Goal: Browse casually

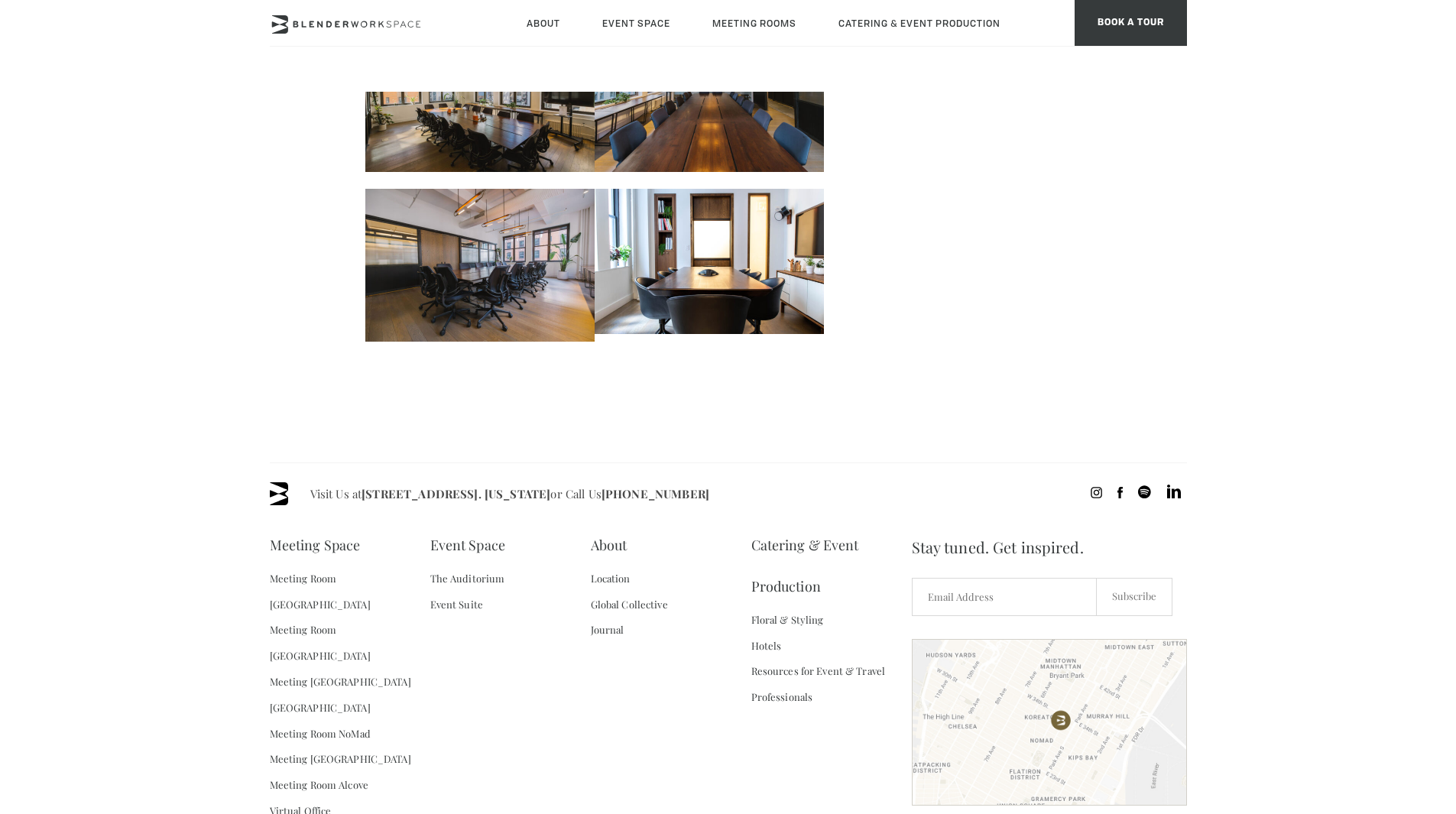
scroll to position [2457, 0]
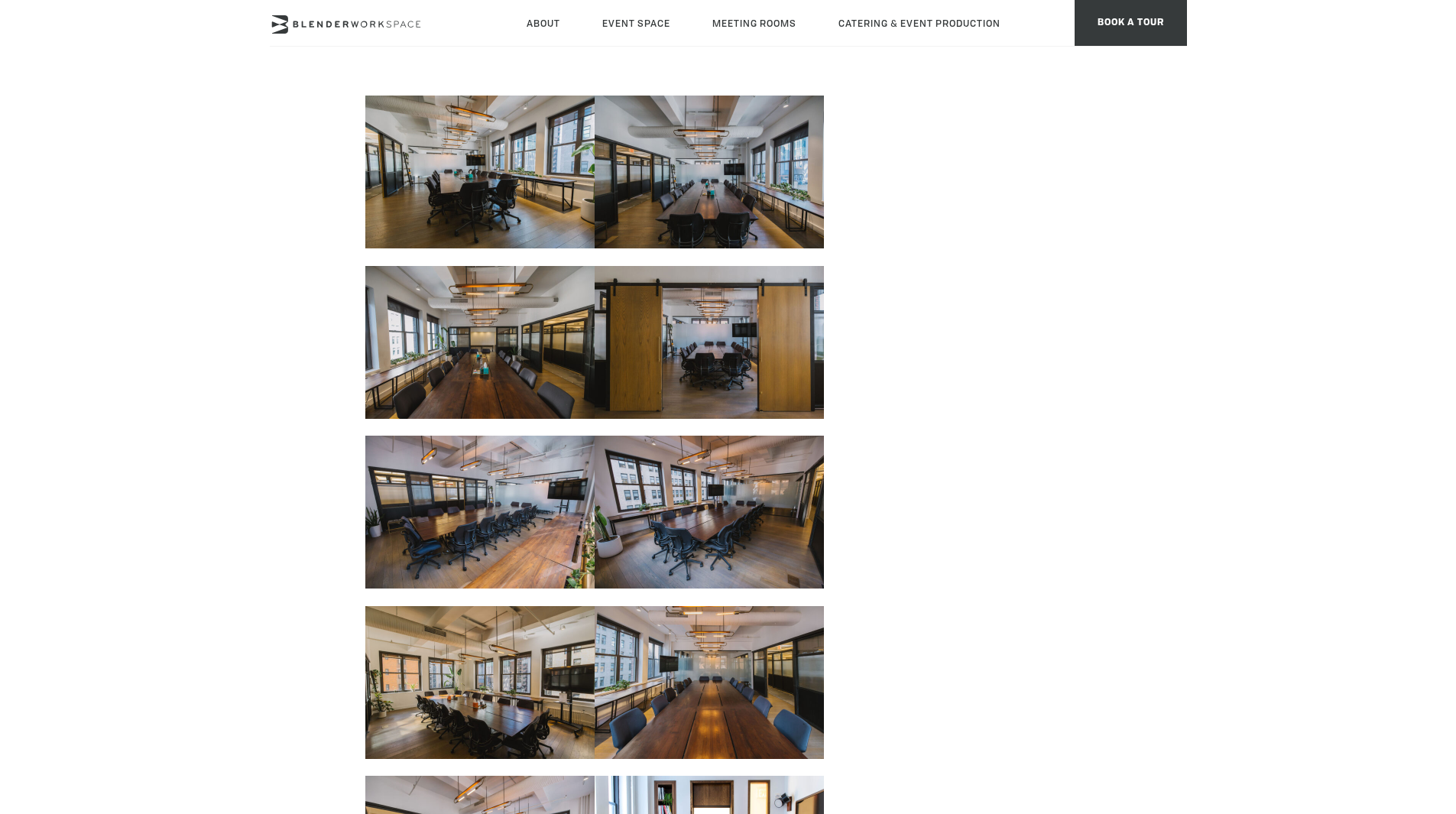
scroll to position [1800, 0]
